Goal: Information Seeking & Learning: Learn about a topic

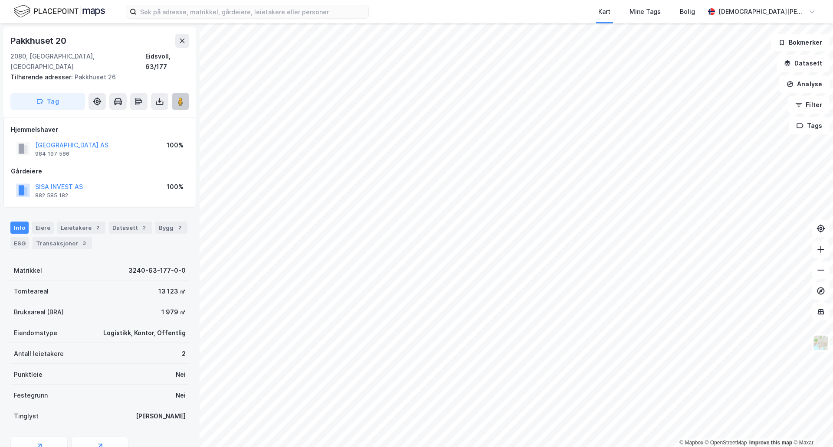
click at [180, 97] on image at bounding box center [180, 101] width 5 height 9
